Goal: Check status: Check status

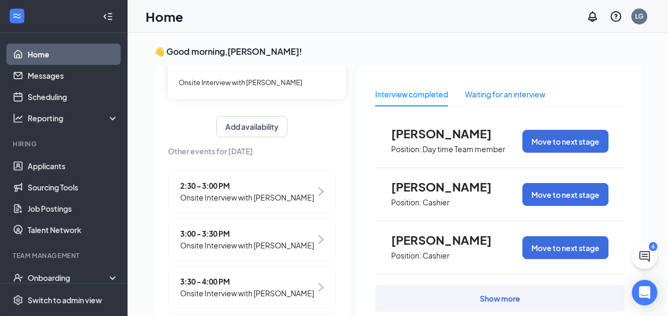
click at [516, 97] on div "Waiting for an interview" at bounding box center [505, 94] width 80 height 12
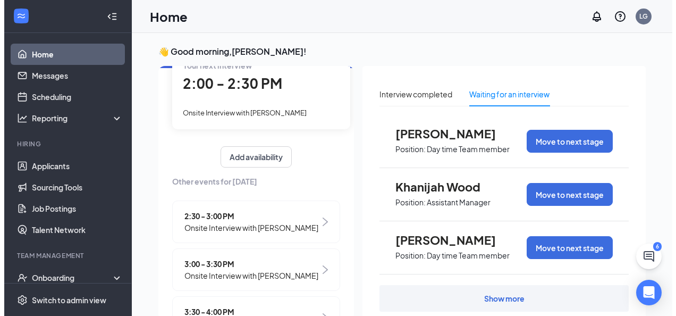
scroll to position [46, 0]
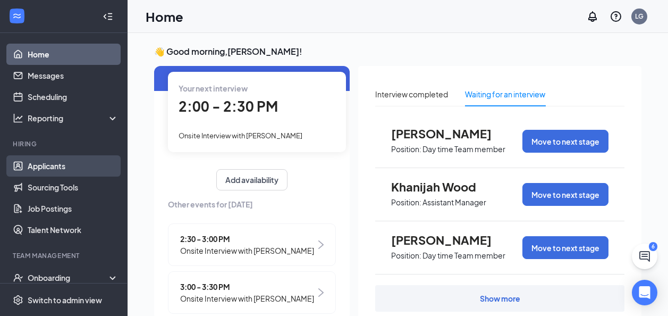
click at [46, 166] on link "Applicants" at bounding box center [73, 165] width 91 height 21
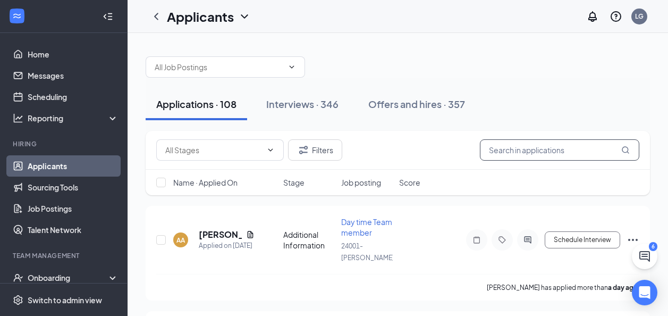
click at [517, 150] on input "text" at bounding box center [560, 149] width 160 height 21
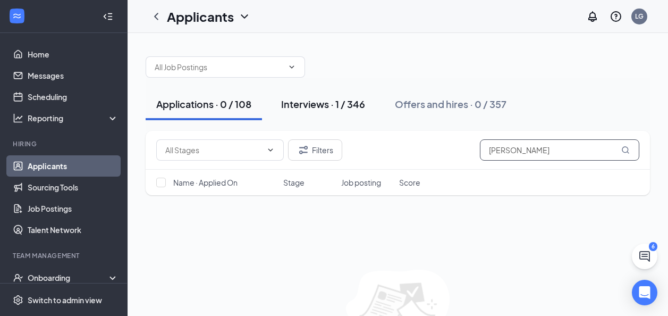
type input "[PERSON_NAME]"
click at [314, 104] on div "Interviews · 1 / 346" at bounding box center [323, 103] width 84 height 13
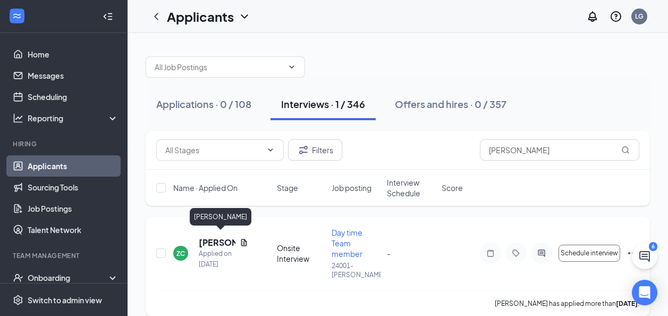
click at [208, 237] on h5 "[PERSON_NAME]" at bounding box center [217, 243] width 37 height 12
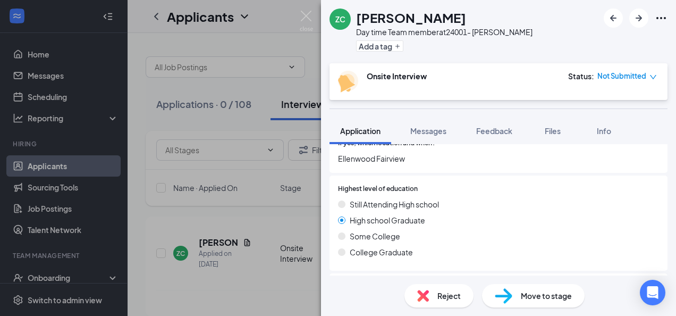
scroll to position [459, 0]
